Goal: Task Accomplishment & Management: Manage account settings

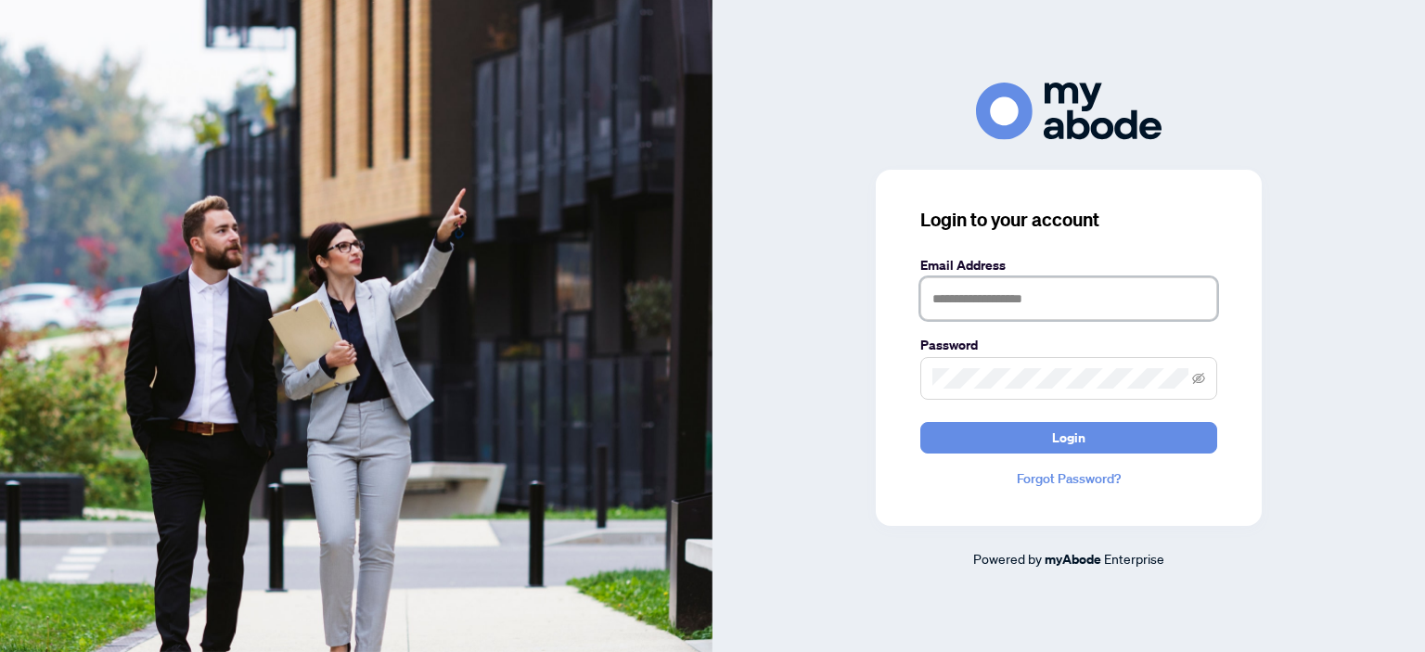
click at [1058, 292] on input "text" at bounding box center [1069, 298] width 297 height 43
type input "**********"
click at [921, 422] on button "Login" at bounding box center [1069, 438] width 297 height 32
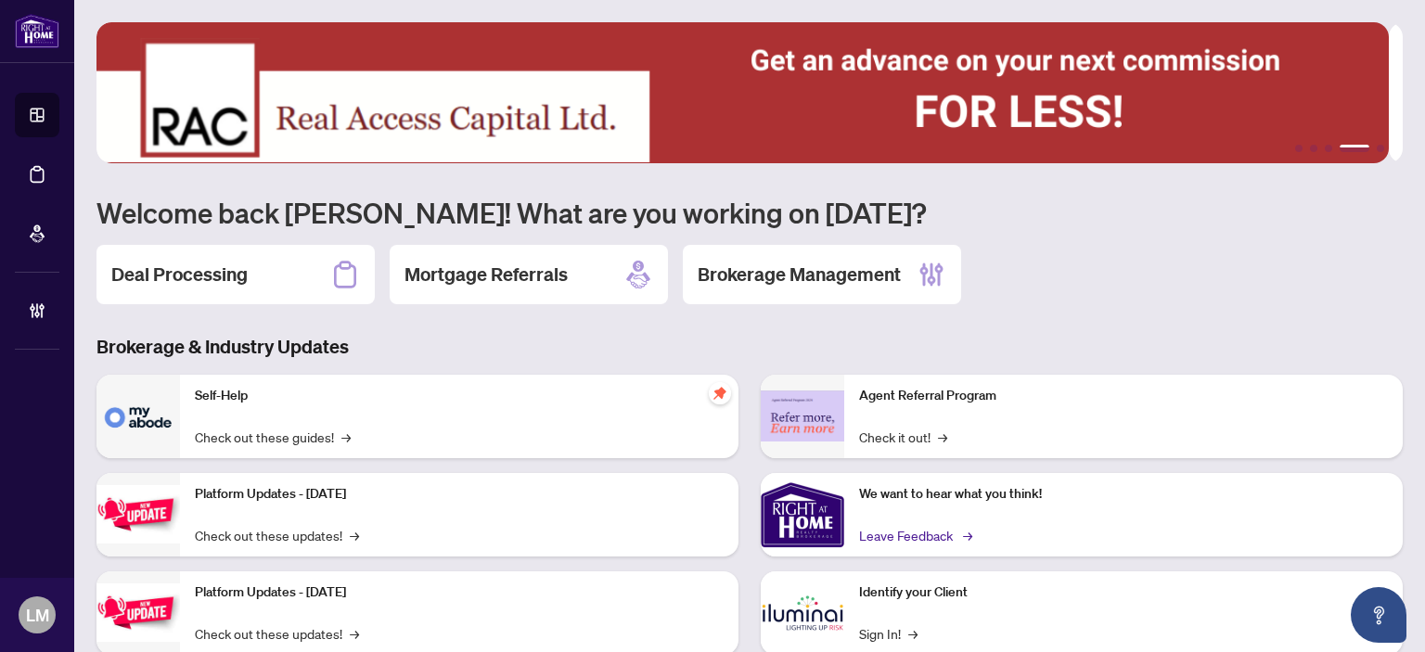
scroll to position [148, 0]
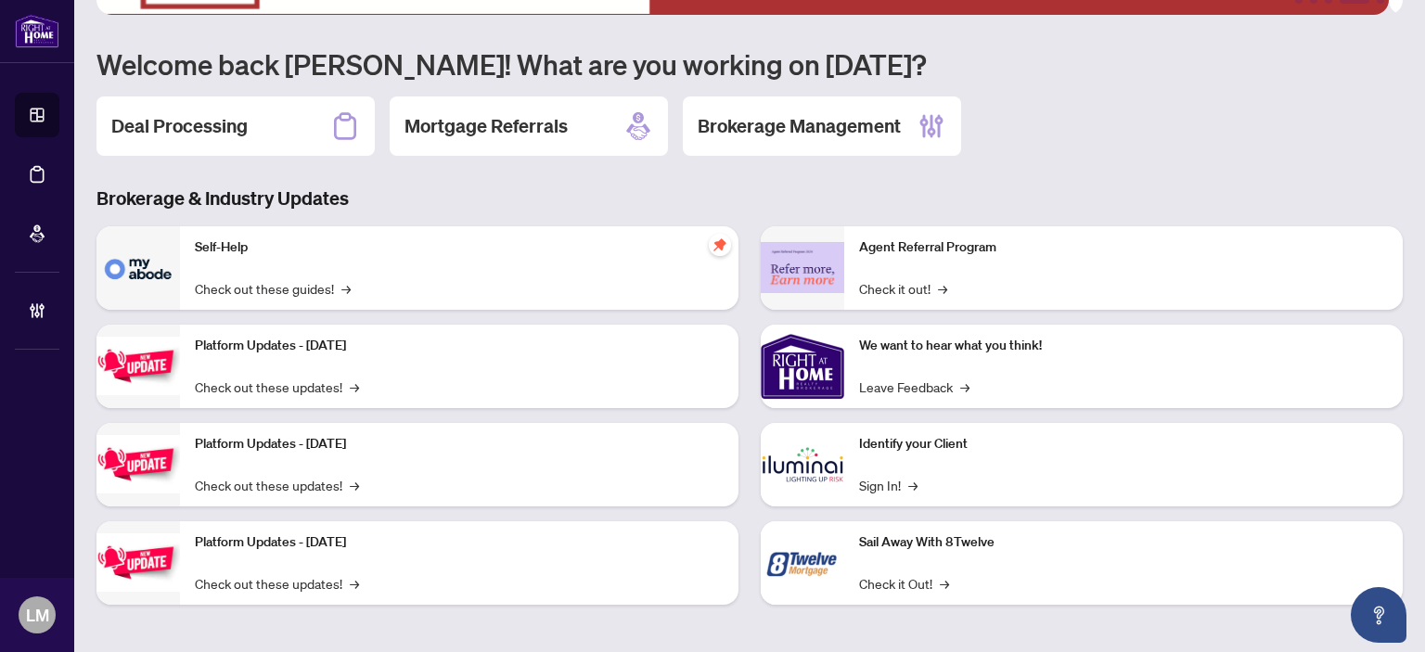
drag, startPoint x: 776, startPoint y: 316, endPoint x: 379, endPoint y: 307, distance: 397.3
click at [379, 307] on div "Self-Help Check out these guides! → Platform Updates - July 21, 2025 Check out …" at bounding box center [749, 422] width 1329 height 393
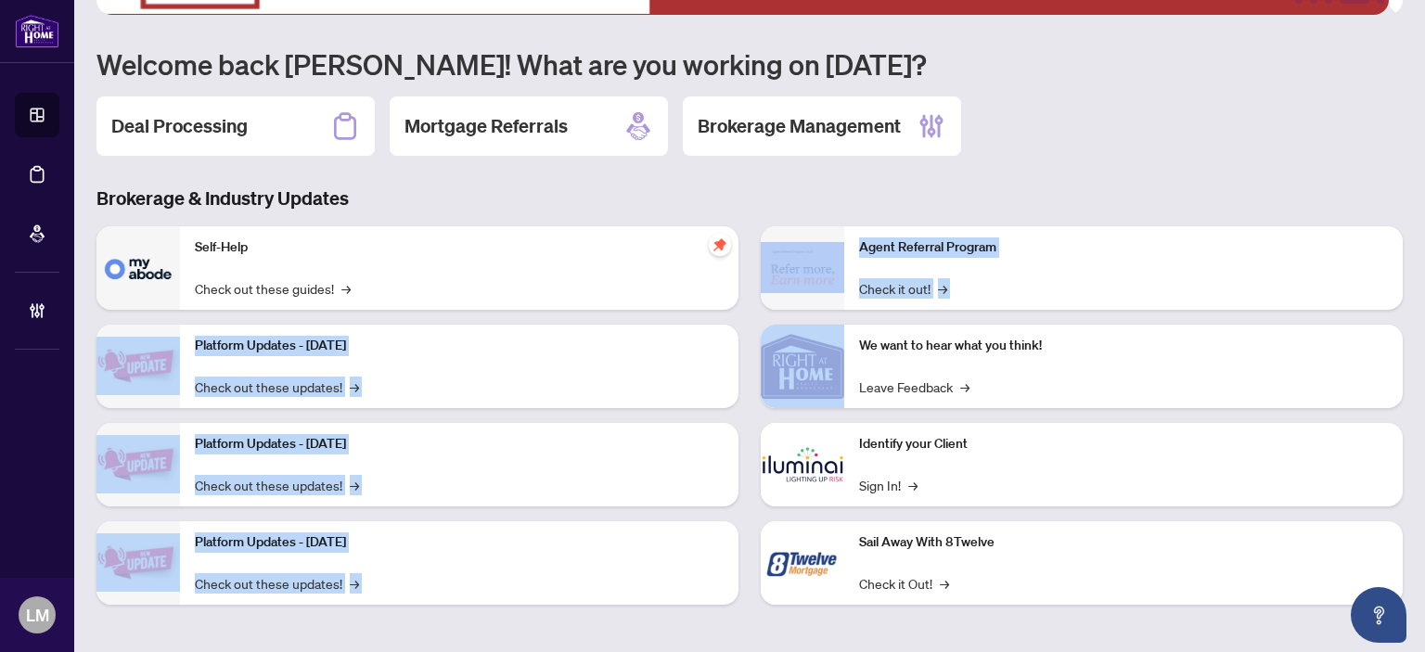
click at [1009, 213] on div "Brokerage & Industry Updates Self-Help Check out these guides! → Platform Updat…" at bounding box center [749, 409] width 1329 height 447
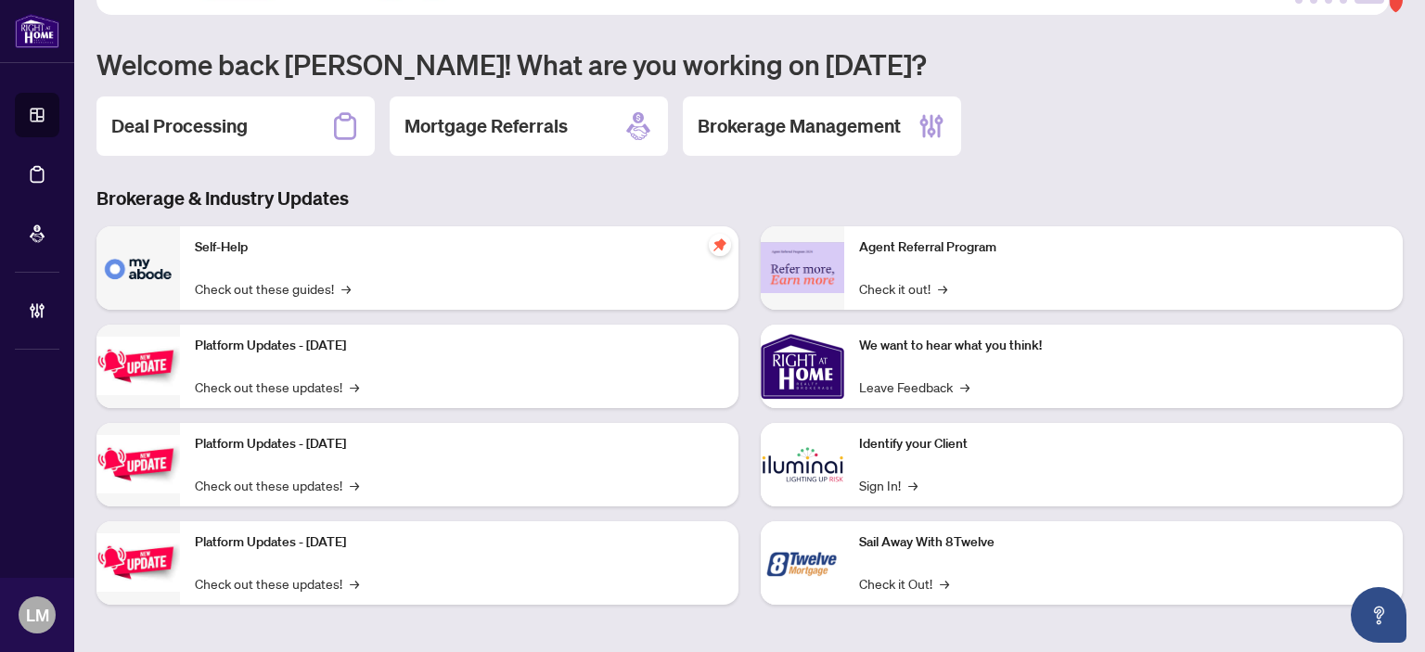
click at [572, 490] on div "Platform Updates - July 8, 2025 Check out these updates! →" at bounding box center [459, 465] width 559 height 84
click at [177, 120] on h2 "Deal Processing" at bounding box center [179, 126] width 136 height 26
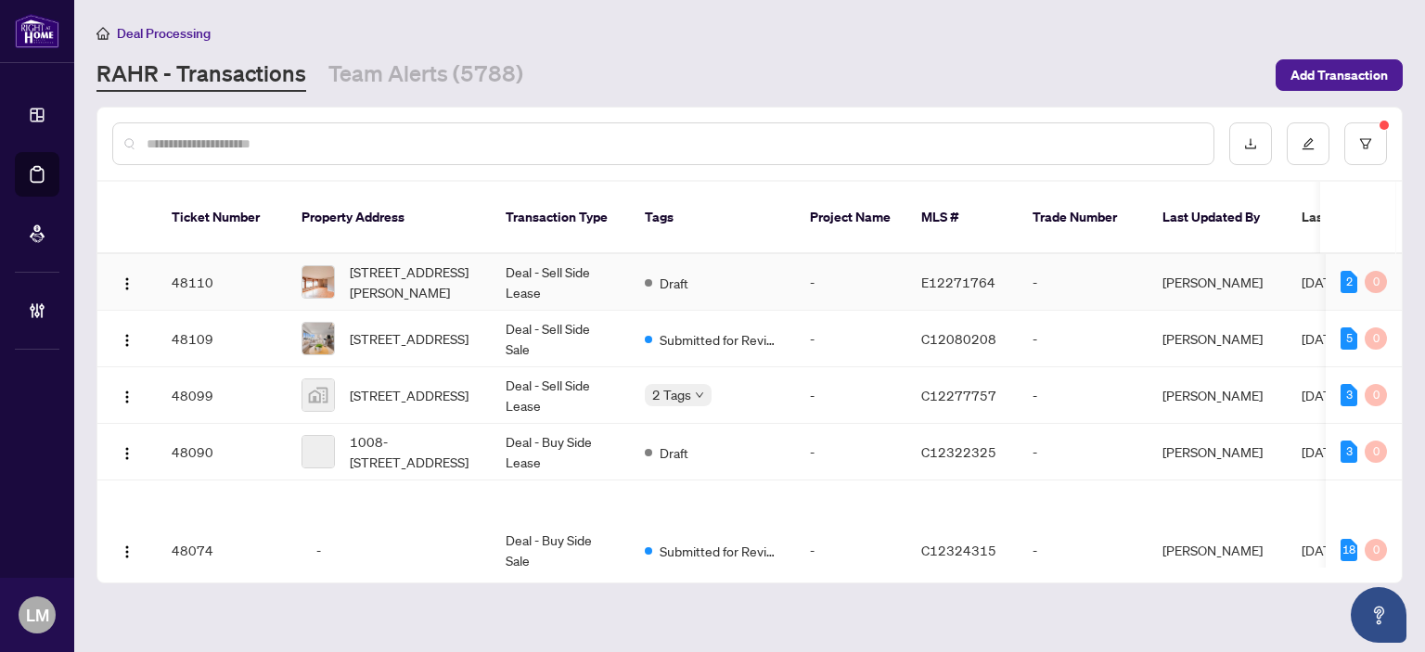
click at [279, 316] on td "48109" at bounding box center [222, 339] width 130 height 57
click at [279, 316] on main "Deal Processing RAHR - Transactions Team Alerts (5788) Add Transaction Ticket N…" at bounding box center [749, 326] width 1351 height 652
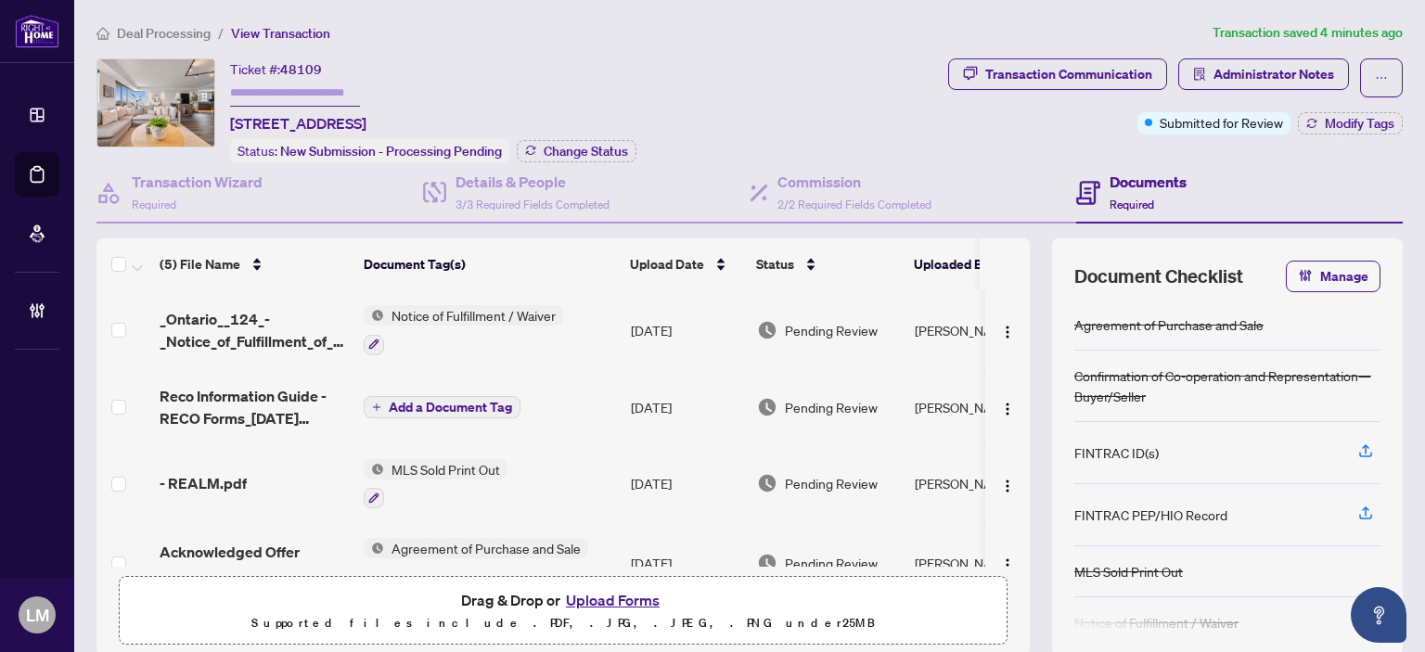
click at [849, 91] on div "Ticket #: 48109 705-1430 Yonge St, Toronto, Ontario M4T 1Y6, Canada Status: New…" at bounding box center [519, 110] width 845 height 105
click at [625, 105] on div "Ticket #: 48109 705-1430 Yonge St, Toronto, Ontario M4T 1Y6, Canada Status: New…" at bounding box center [433, 110] width 406 height 105
click at [646, 108] on div "Ticket #: 48109 705-1430 Yonge St, Toronto, Ontario M4T 1Y6, Canada Status: New…" at bounding box center [519, 110] width 845 height 105
click at [534, 181] on h4 "Details & People" at bounding box center [533, 182] width 154 height 22
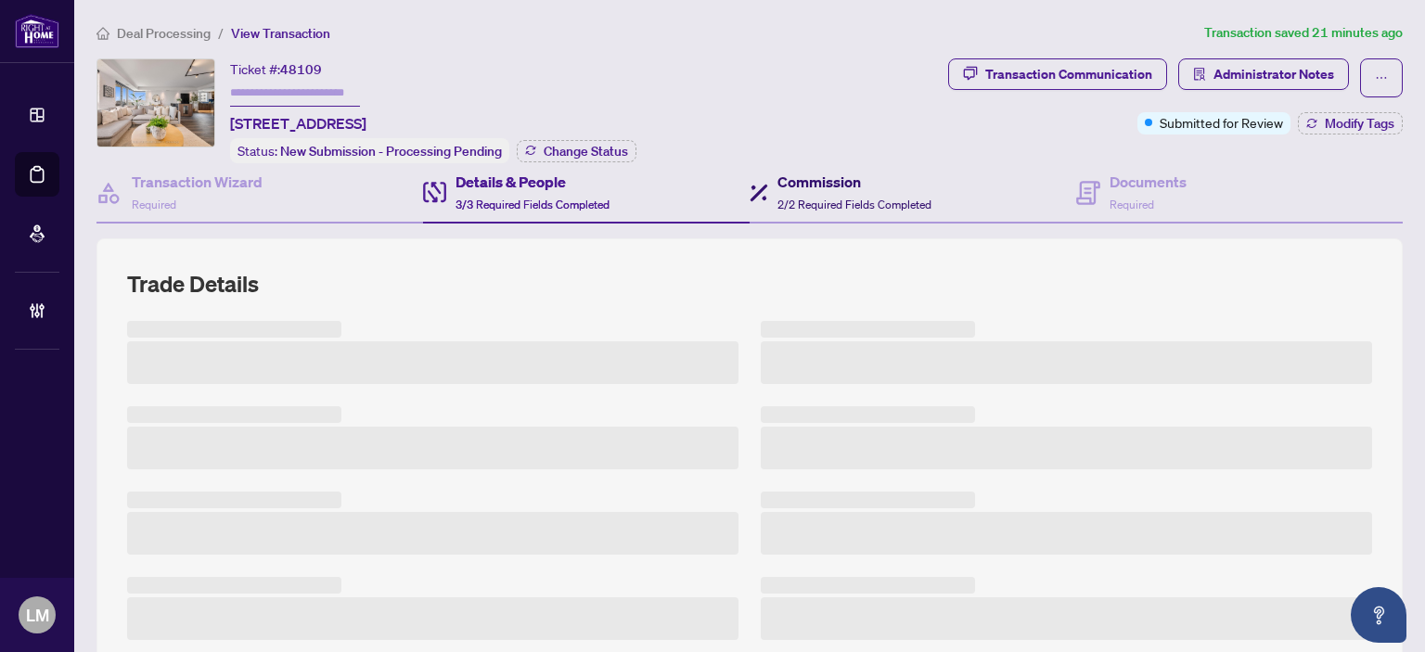
click at [839, 198] on span "2/2 Required Fields Completed" at bounding box center [855, 205] width 154 height 14
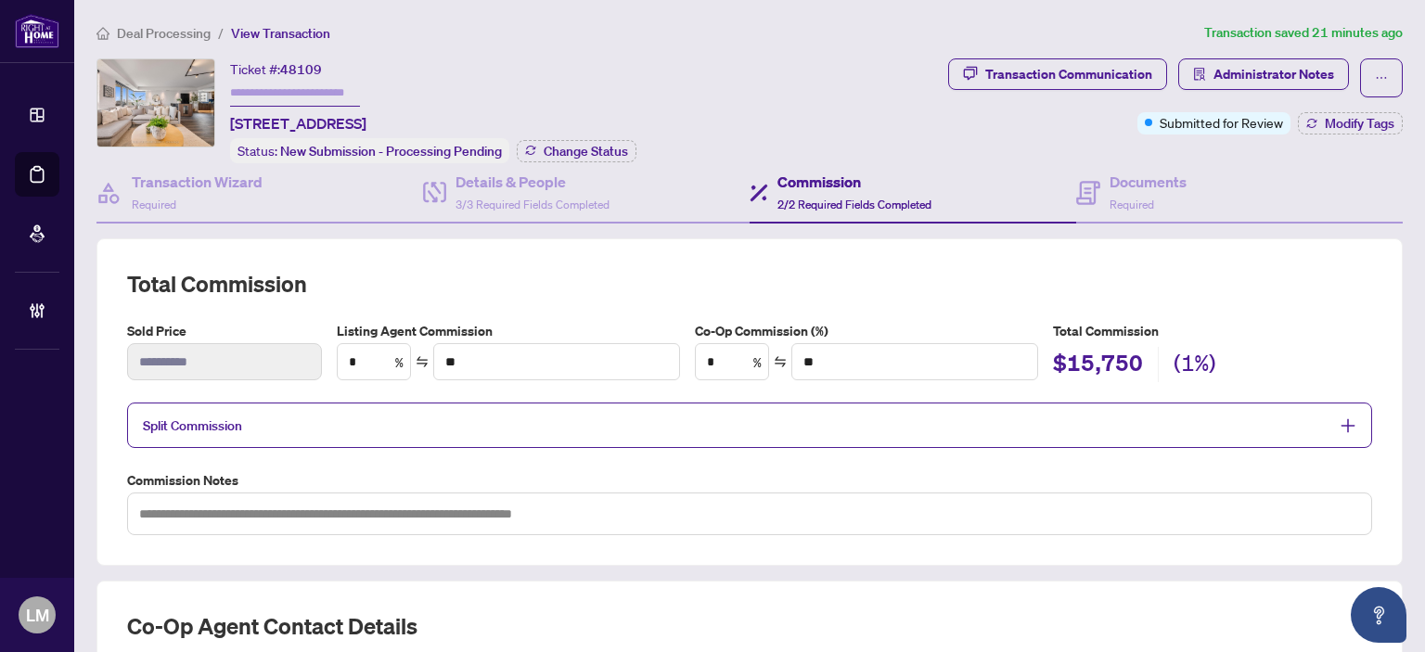
type input "*"
type input "*******"
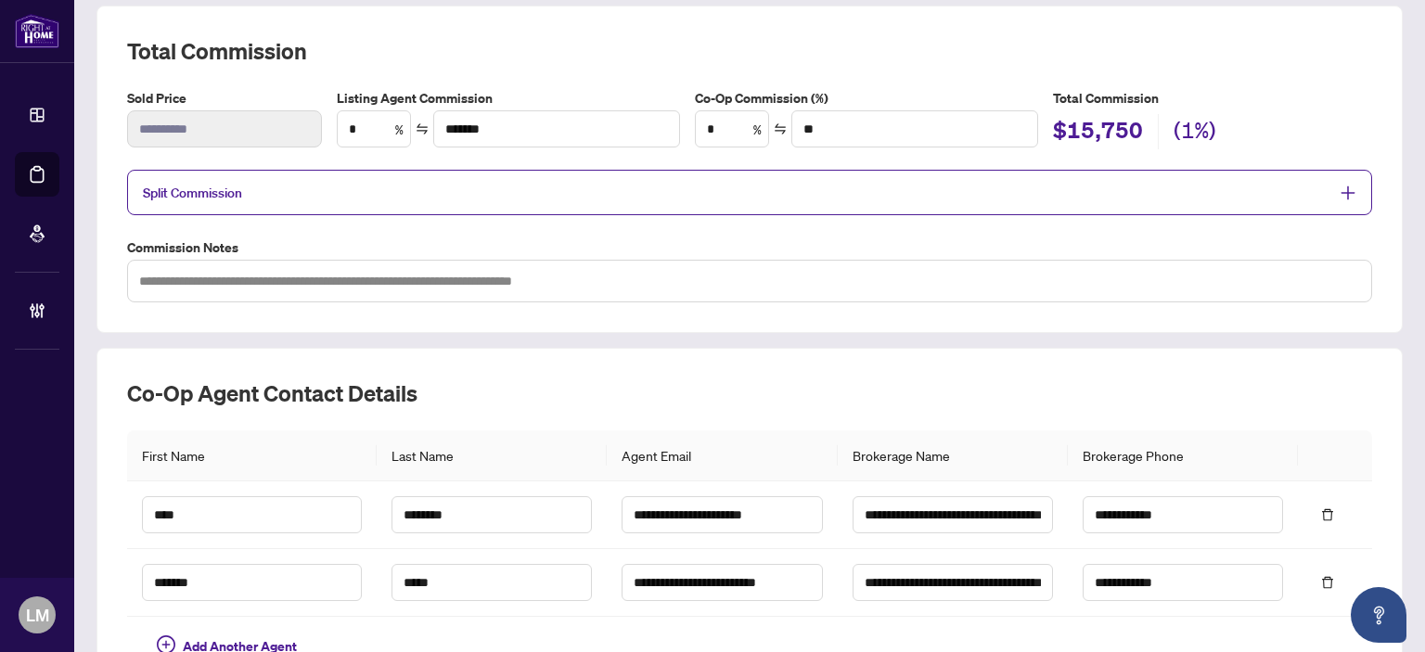
scroll to position [259, 0]
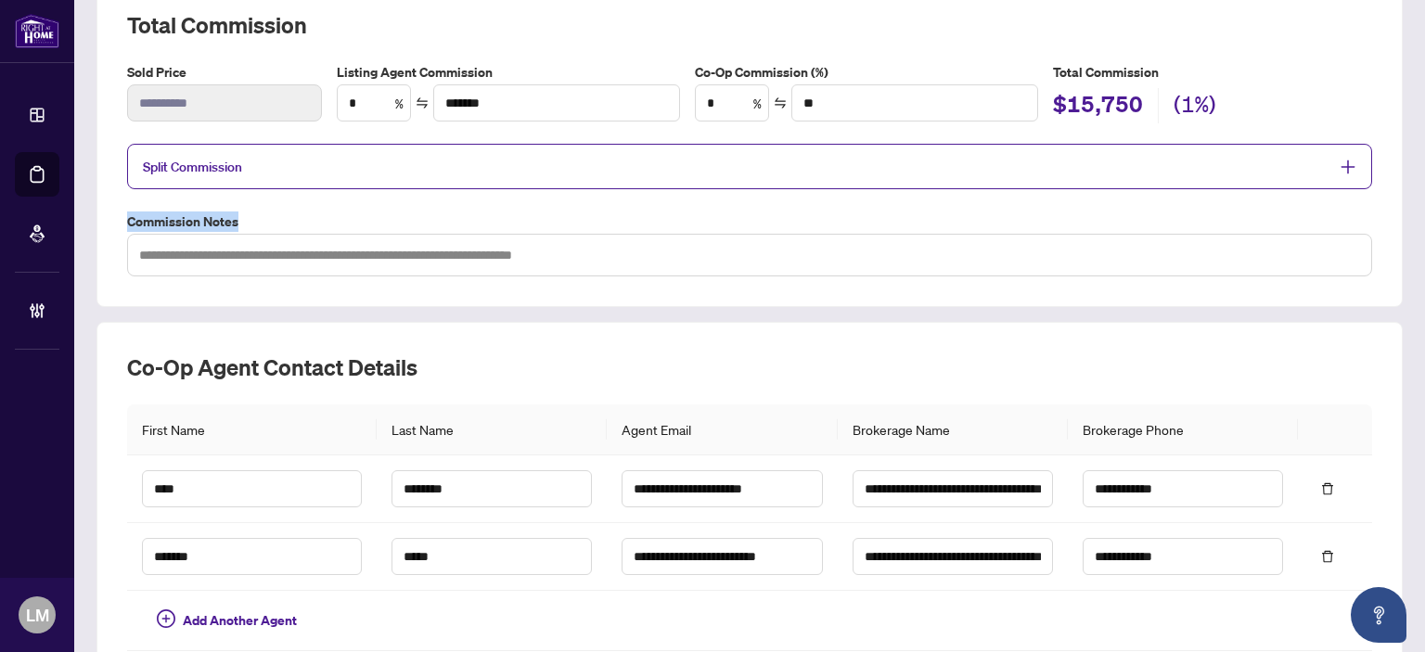
drag, startPoint x: 839, startPoint y: 194, endPoint x: 1136, endPoint y: 148, distance: 300.6
click at [1136, 148] on div "**********" at bounding box center [749, 143] width 1245 height 266
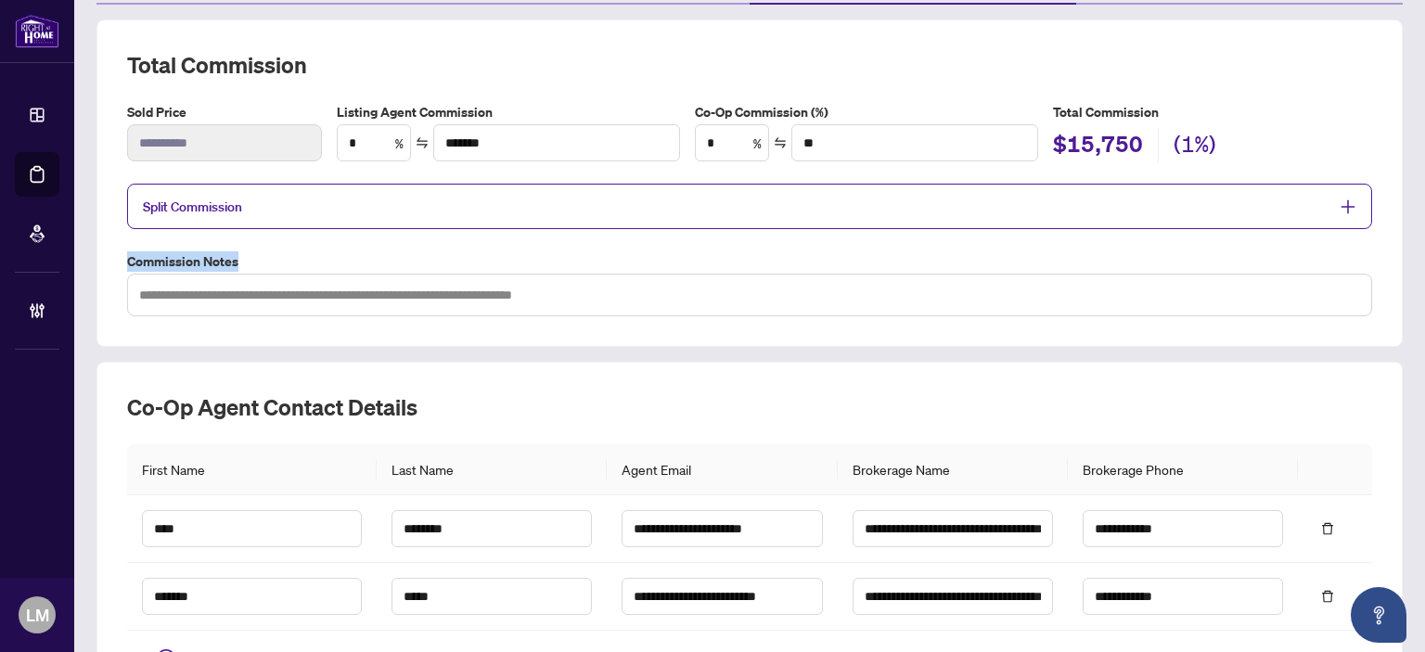
scroll to position [243, 0]
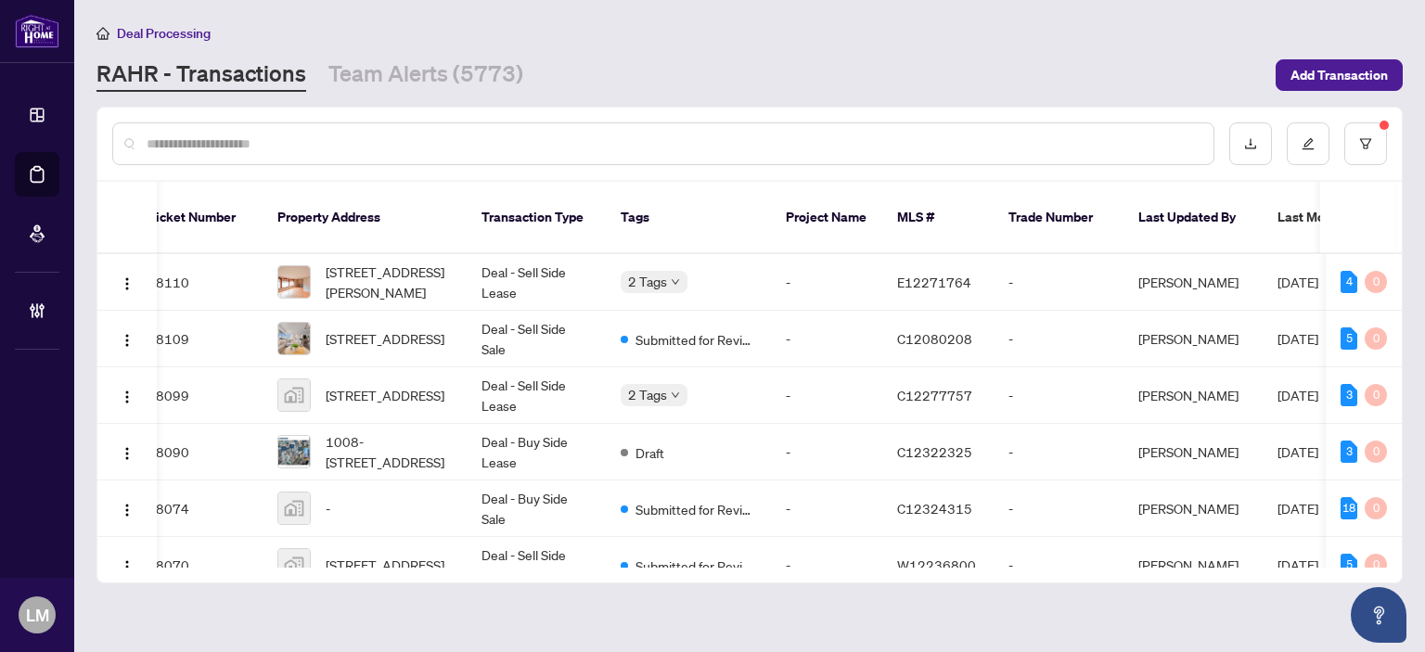
scroll to position [0, 25]
click at [651, 151] on input "text" at bounding box center [673, 144] width 1052 height 20
